Goal: Task Accomplishment & Management: Use online tool/utility

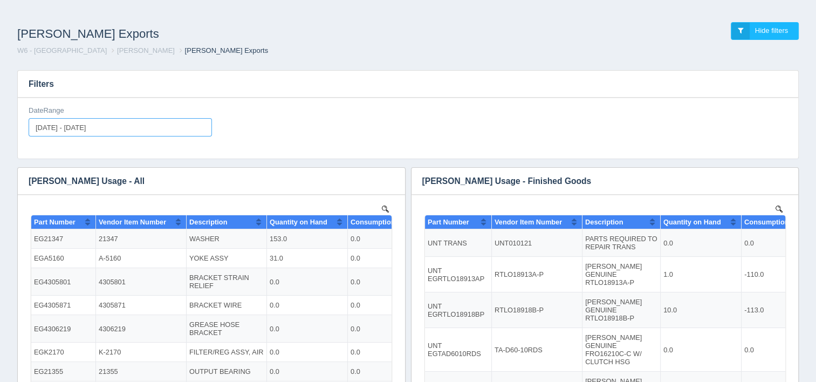
type input "[DATE]"
click at [145, 132] on input "[DATE] - [DATE]" at bounding box center [120, 127] width 183 height 18
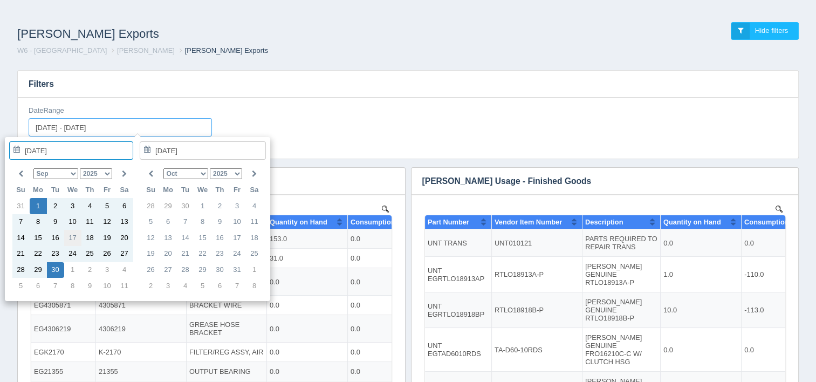
type input "[DATE]"
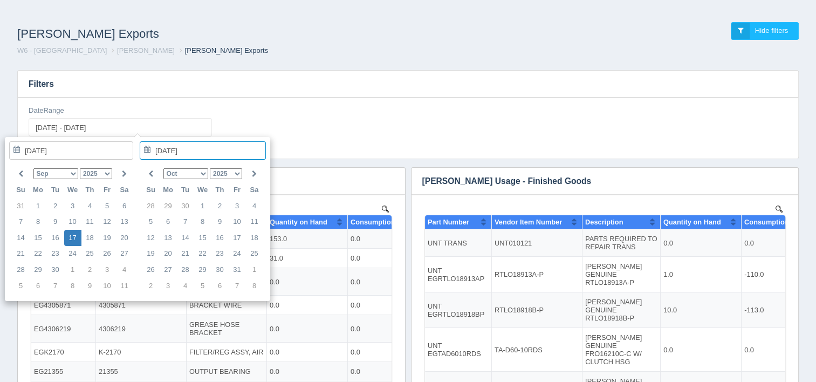
type input "[DATE] - [DATE]"
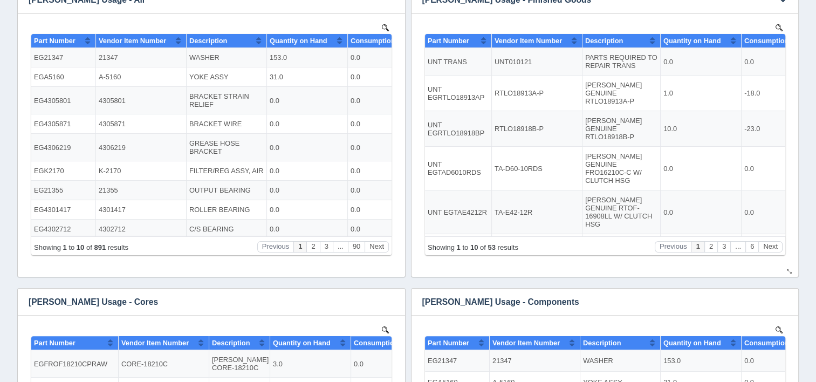
scroll to position [216, 0]
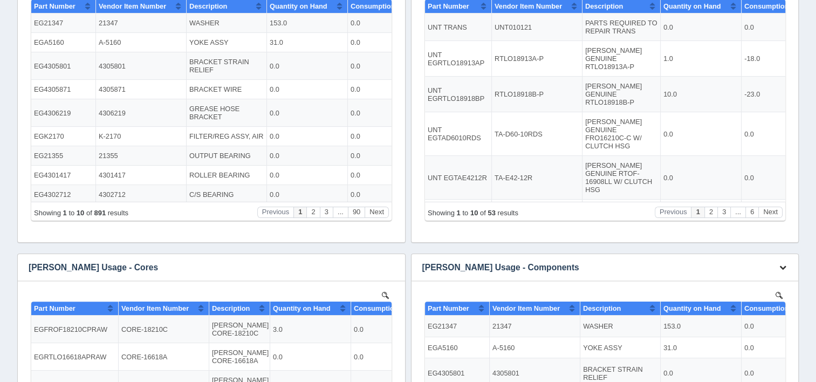
click at [781, 267] on icon "button" at bounding box center [782, 267] width 7 height 7
click at [759, 280] on link "Download CSV" at bounding box center [747, 284] width 86 height 16
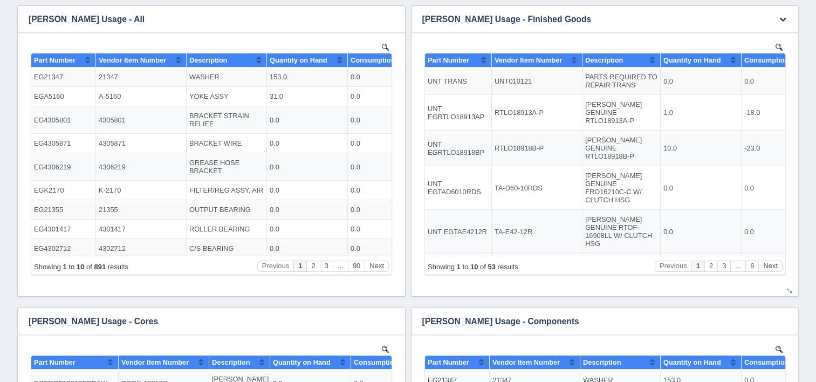
scroll to position [108, 0]
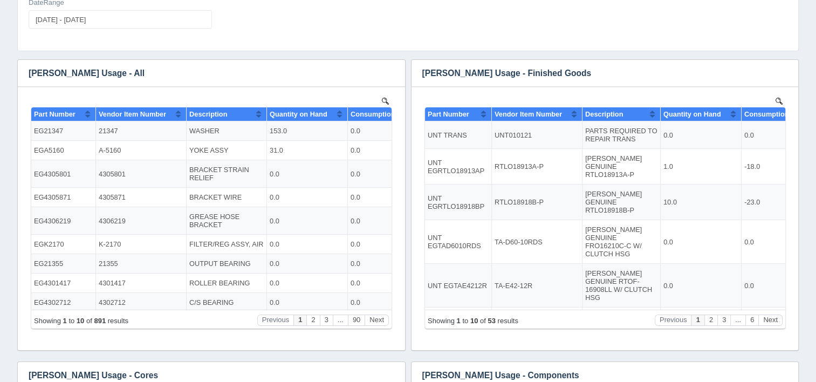
click at [388, 17] on div "DateRange [DATE] - [DATE]" at bounding box center [407, 17] width 767 height 39
